Goal: Transaction & Acquisition: Purchase product/service

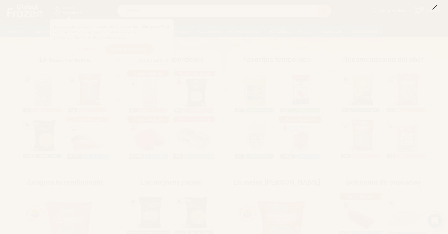
click at [435, 8] on line at bounding box center [435, 7] width 4 height 4
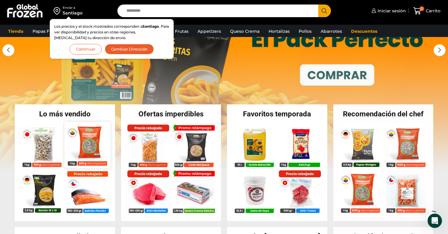
scroll to position [62, 0]
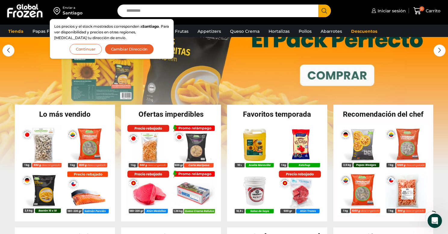
click at [64, 121] on div "Lo más vendido En stock Camarón 36/40 Crudo Pelado sin Vena – Bronze – Caja 10 …" at bounding box center [65, 163] width 100 height 117
click at [64, 118] on h2 "Lo más vendido" at bounding box center [65, 114] width 100 height 7
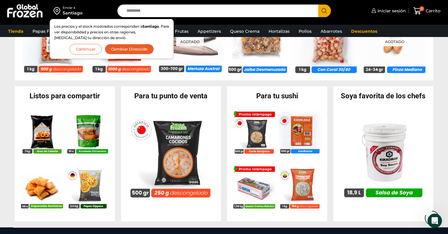
scroll to position [533, 0]
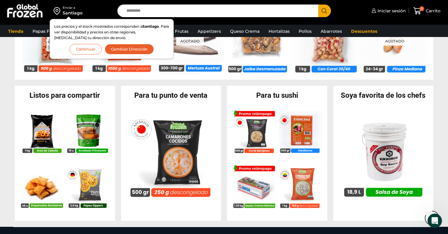
click at [38, 100] on div "Listos para compartir En stock Aros de Cebolla – Formato 1 kg – Caja 10 kg $ 3.…" at bounding box center [65, 153] width 100 height 135
click at [41, 96] on h2 "Listos para compartir" at bounding box center [65, 95] width 100 height 7
click at [93, 52] on button "Continuar" at bounding box center [86, 49] width 32 height 11
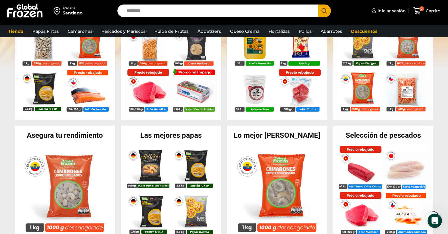
scroll to position [0, 0]
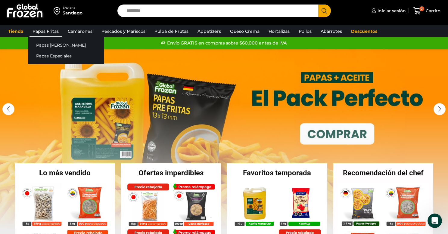
click at [53, 33] on link "Papas Fritas" at bounding box center [46, 31] width 32 height 11
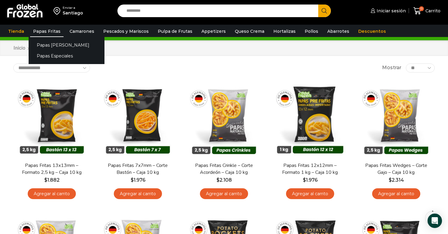
scroll to position [13, 0]
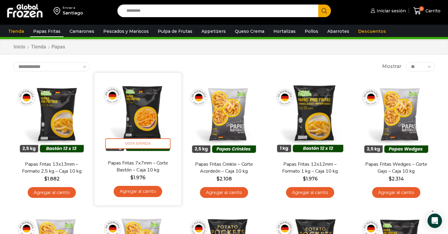
click at [138, 127] on img at bounding box center [138, 116] width 78 height 78
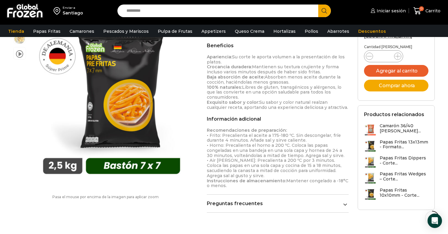
scroll to position [295, 0]
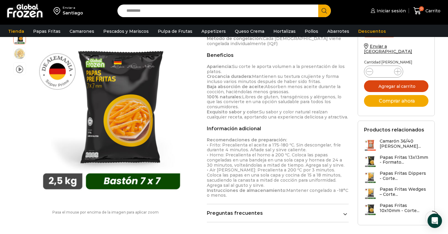
click at [406, 81] on button "Agregar al carrito" at bounding box center [396, 86] width 64 height 12
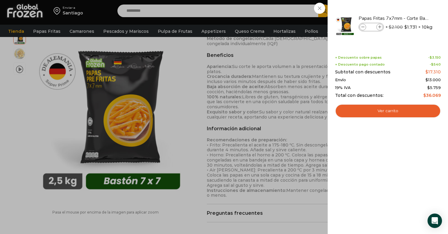
click at [412, 18] on div "1 Carrito 1 1 Shopping Cart *" at bounding box center [427, 11] width 30 height 14
